Goal: Task Accomplishment & Management: Manage account settings

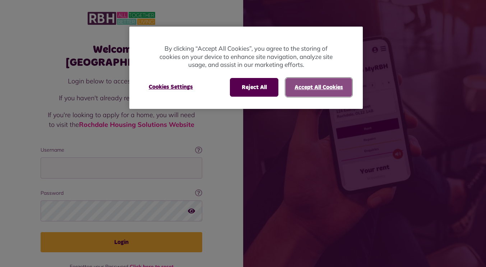
click at [312, 85] on button "Accept All Cookies" at bounding box center [318, 87] width 66 height 19
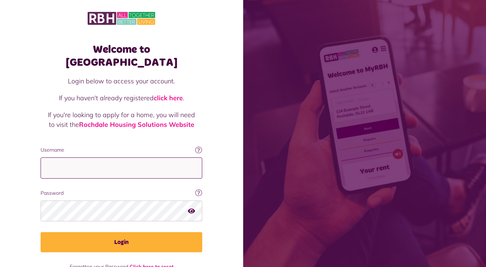
click at [153, 157] on input "Username" at bounding box center [122, 167] width 162 height 21
type input "**********"
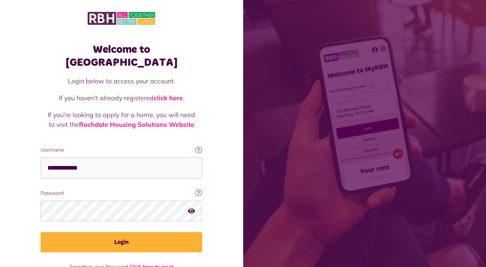
click at [192, 208] on icon "button" at bounding box center [191, 211] width 7 height 6
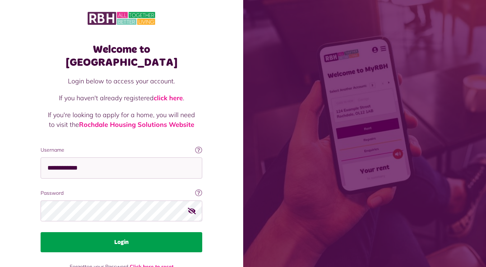
click at [84, 232] on button "Login" at bounding box center [122, 242] width 162 height 20
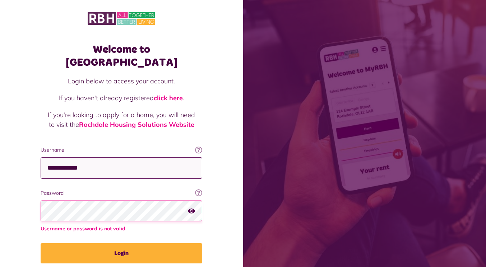
scroll to position [0, 0]
drag, startPoint x: 106, startPoint y: 160, endPoint x: 6, endPoint y: 161, distance: 100.2
click at [6, 161] on div "**********" at bounding box center [121, 150] width 243 height 300
click at [122, 163] on input "Username" at bounding box center [122, 167] width 162 height 21
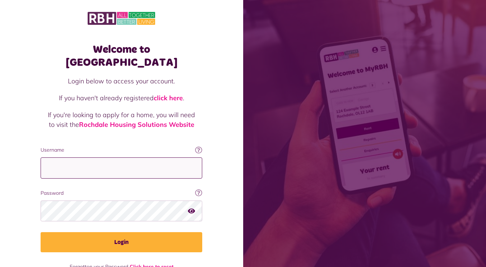
type input "*"
click at [198, 146] on icon at bounding box center [198, 149] width 7 height 7
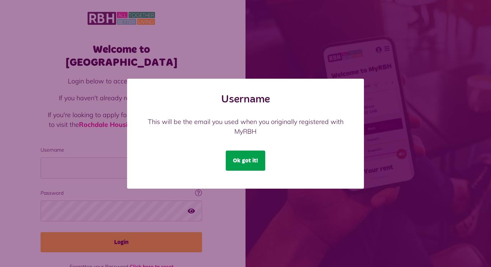
click at [257, 163] on button "Ok got it!" at bounding box center [246, 160] width 40 height 20
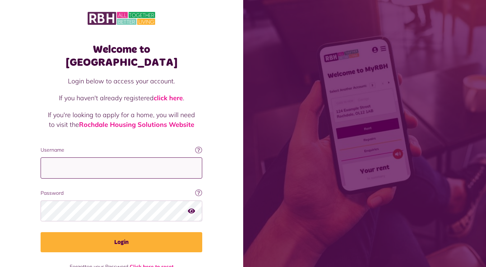
click at [155, 157] on input "Username" at bounding box center [122, 167] width 162 height 21
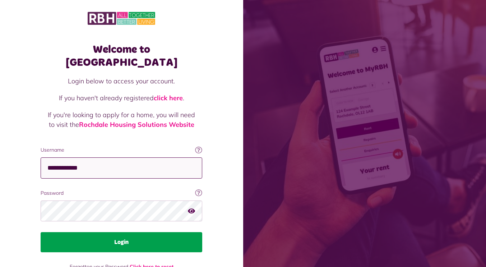
type input "**********"
click at [168, 232] on button "Login" at bounding box center [122, 242] width 162 height 20
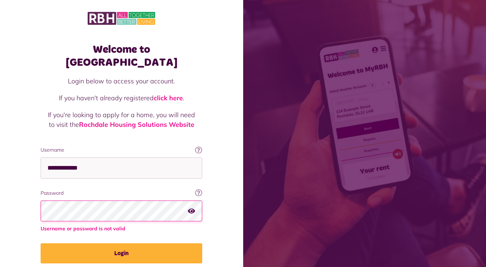
click at [41, 243] on button "Login" at bounding box center [122, 253] width 162 height 20
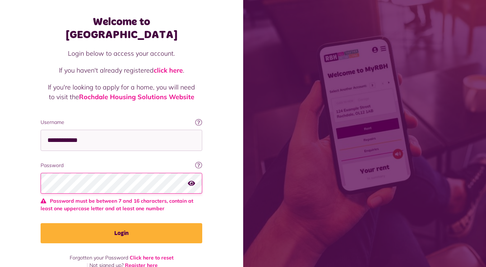
scroll to position [9, 0]
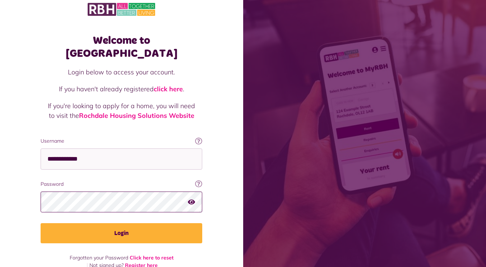
click at [41, 223] on button "Login" at bounding box center [122, 233] width 162 height 20
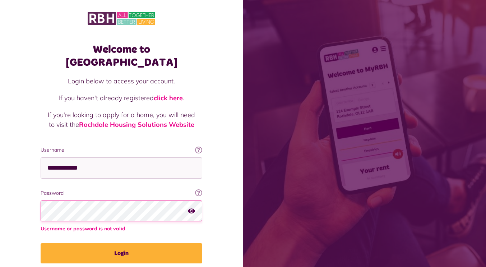
click at [41, 243] on button "Login" at bounding box center [122, 253] width 162 height 20
click at [199, 189] on icon at bounding box center [198, 192] width 7 height 7
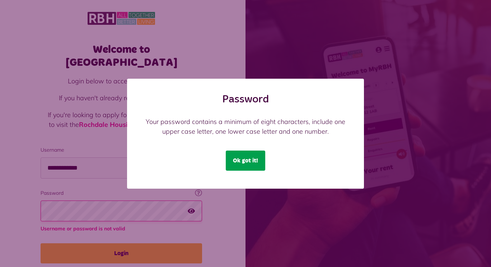
click at [235, 158] on button "Ok got it!" at bounding box center [246, 160] width 40 height 20
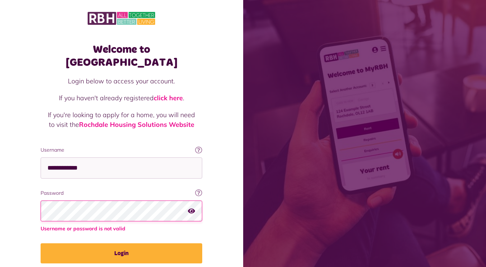
scroll to position [20, 0]
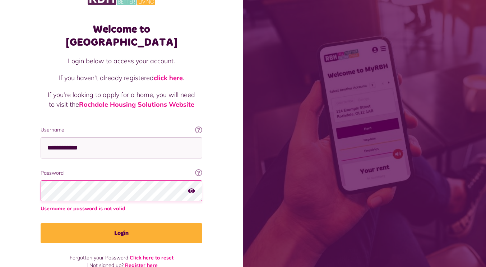
click at [157, 254] on link "Click here to reset" at bounding box center [152, 257] width 44 height 6
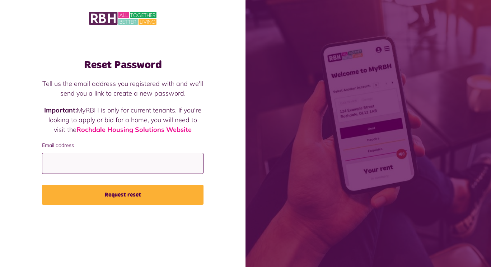
click at [164, 162] on input "Email address" at bounding box center [123, 163] width 162 height 21
type input "*"
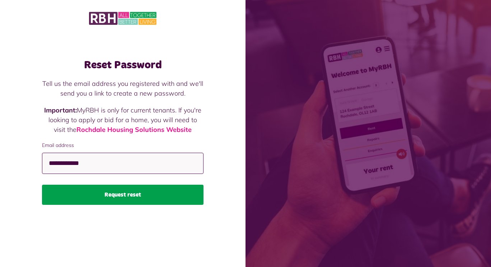
type input "**********"
click at [167, 193] on button "Request reset" at bounding box center [123, 195] width 162 height 20
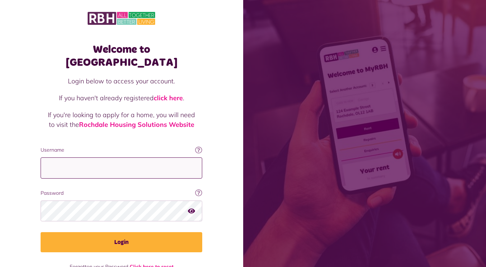
click at [143, 157] on input "Username" at bounding box center [122, 167] width 162 height 21
type input "**********"
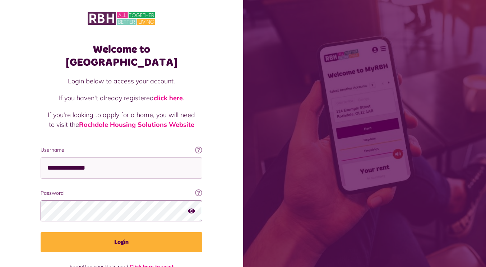
click at [41, 232] on button "Login" at bounding box center [122, 242] width 162 height 20
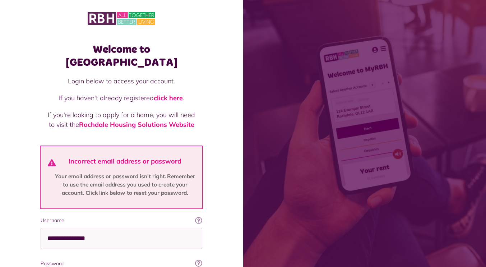
scroll to position [79, 0]
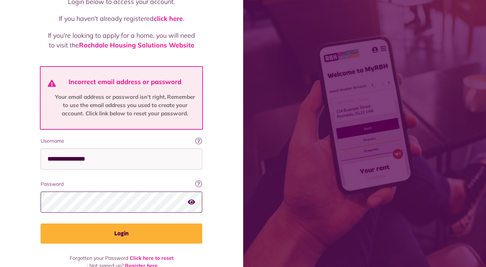
click at [41, 223] on button "Login" at bounding box center [122, 233] width 162 height 20
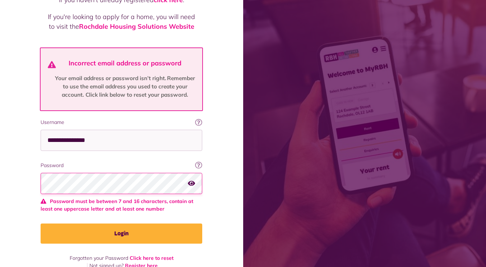
scroll to position [90, 0]
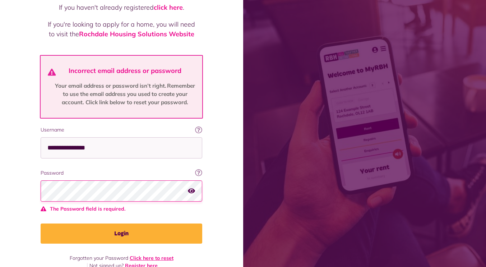
click at [158, 255] on link "Click here to reset" at bounding box center [152, 258] width 44 height 6
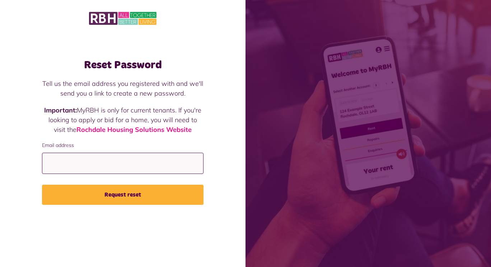
click at [138, 163] on input "Email address" at bounding box center [123, 163] width 162 height 21
type input "*"
type input "**********"
click at [42, 185] on button "Request reset" at bounding box center [123, 195] width 162 height 20
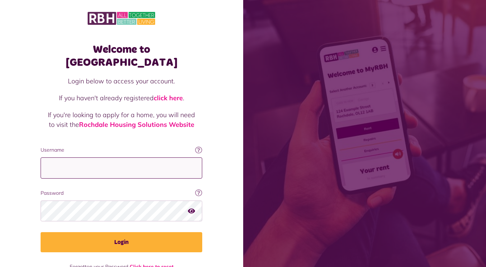
click at [153, 159] on input "Username" at bounding box center [122, 167] width 162 height 21
type input "**********"
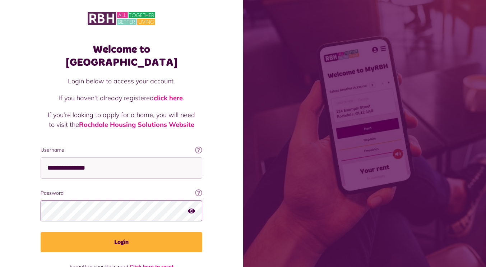
click at [41, 232] on button "Login" at bounding box center [122, 242] width 162 height 20
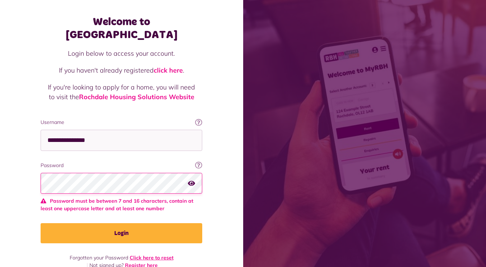
click at [150, 254] on link "Click here to reset" at bounding box center [152, 257] width 44 height 6
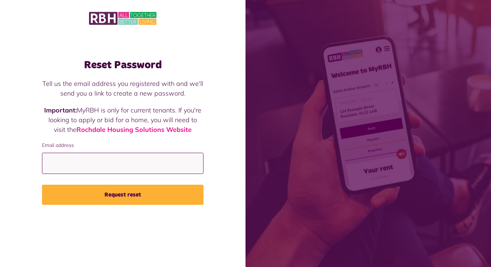
click at [137, 164] on input "Email address" at bounding box center [123, 163] width 162 height 21
type input "**********"
click at [42, 185] on button "Request reset" at bounding box center [123, 195] width 162 height 20
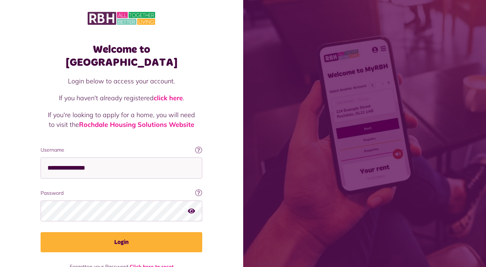
scroll to position [9, 0]
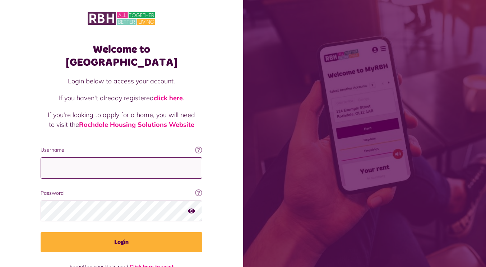
click at [143, 157] on input "Username" at bounding box center [122, 167] width 162 height 21
type input "**********"
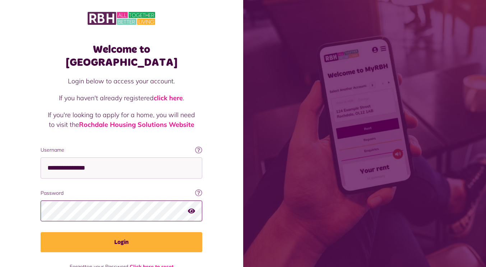
click at [41, 232] on button "Login" at bounding box center [122, 242] width 162 height 20
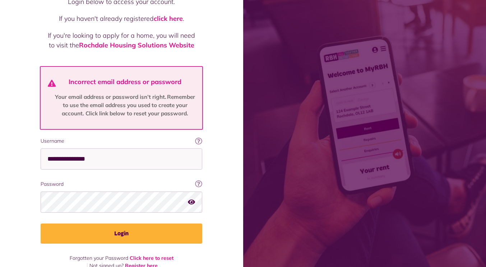
scroll to position [78, 0]
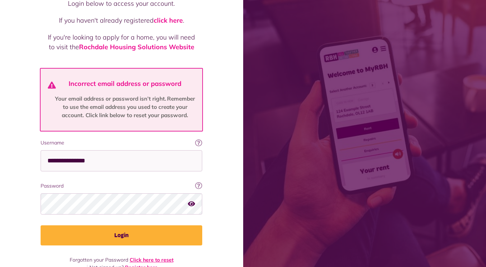
click at [161, 256] on link "Click here to reset" at bounding box center [152, 259] width 44 height 6
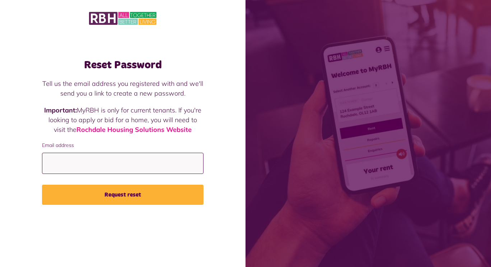
click at [158, 171] on input "Email address" at bounding box center [123, 163] width 162 height 21
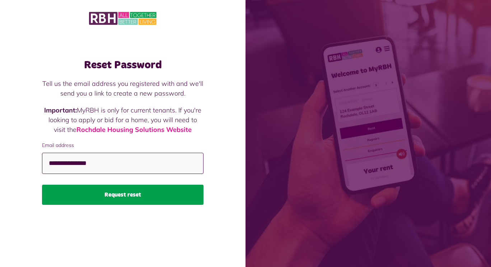
type input "**********"
click at [148, 196] on button "Request reset" at bounding box center [123, 195] width 162 height 20
